Goal: Information Seeking & Learning: Check status

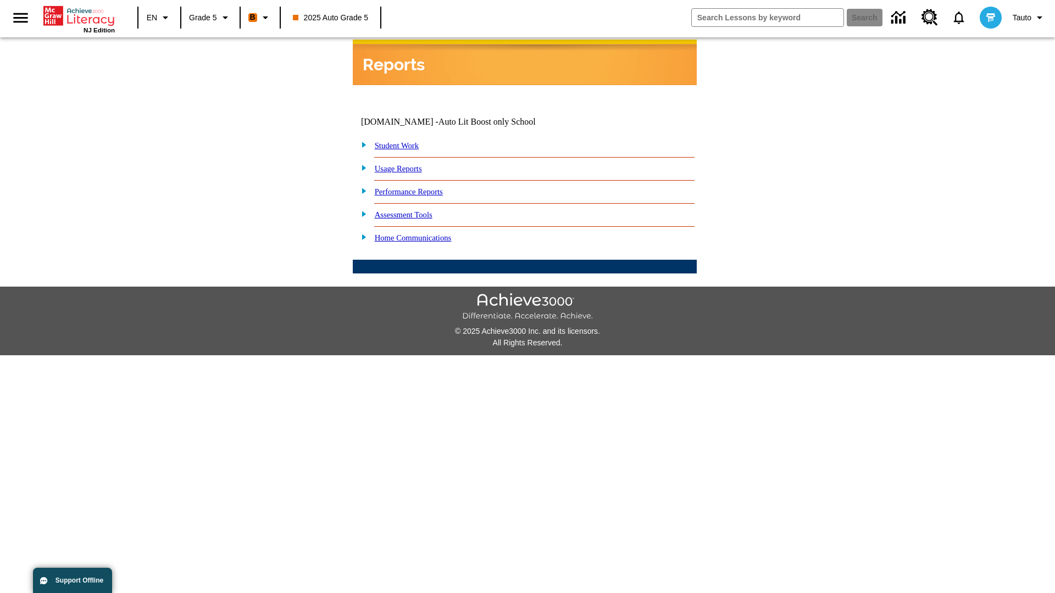
click at [420, 187] on link "Performance Reports" at bounding box center [409, 191] width 68 height 9
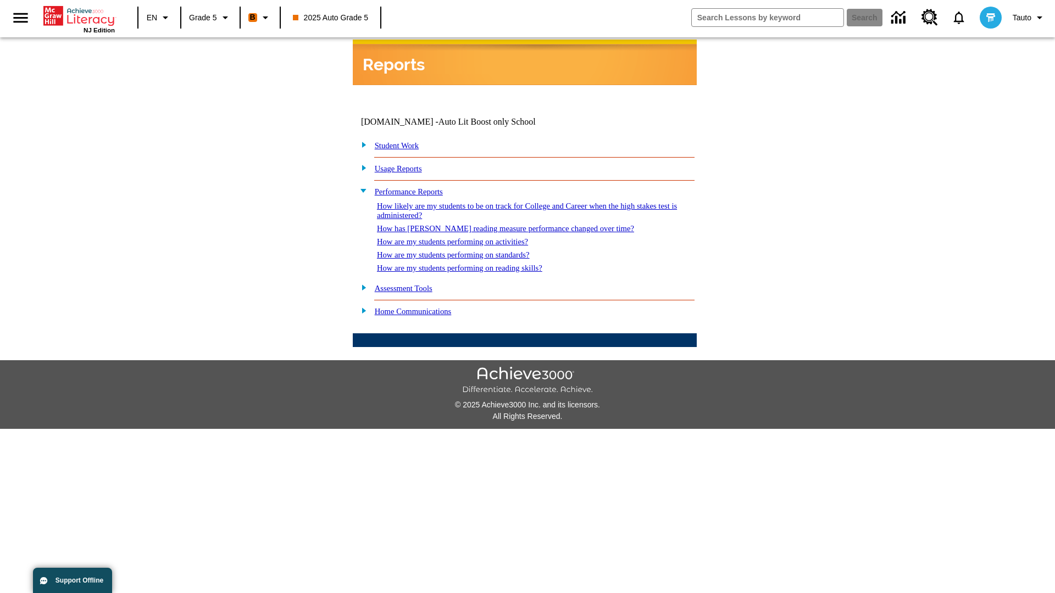
click at [463, 237] on link "How are my students performing on activities?" at bounding box center [452, 241] width 151 height 9
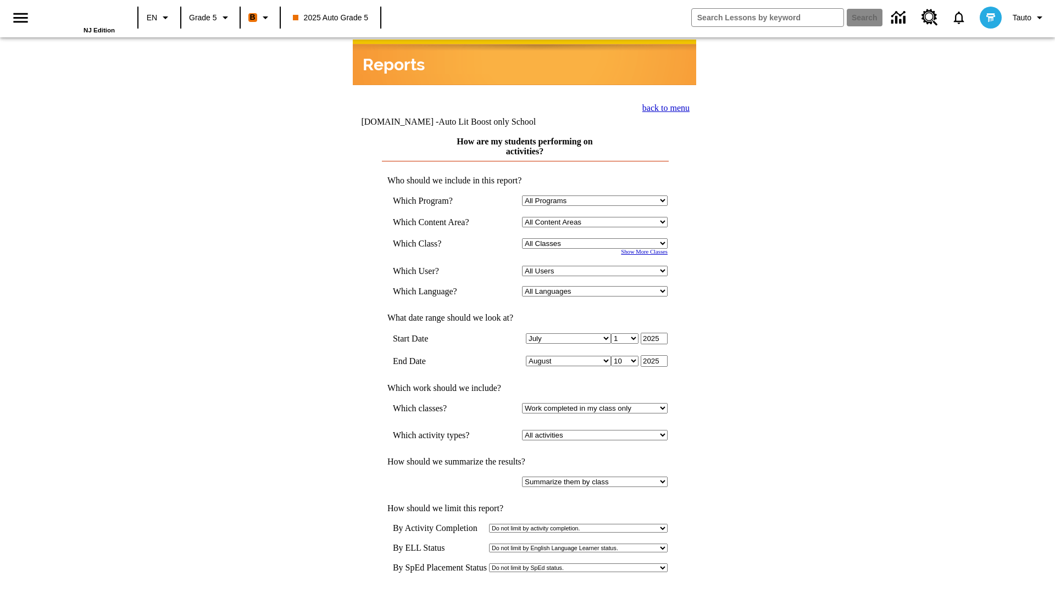
click at [596, 238] on select "Select a Class: All Classes 2025 Auto Grade 5 OL 2025 Auto Grade 6" at bounding box center [595, 243] width 146 height 10
select select "11133131"
